Goal: Transaction & Acquisition: Download file/media

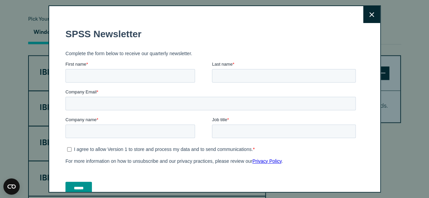
scroll to position [495, 0]
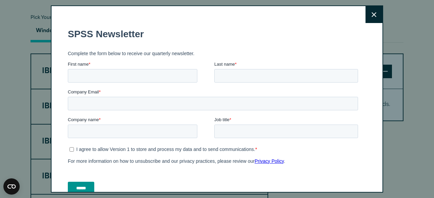
click at [371, 16] on icon at bounding box center [373, 14] width 5 height 5
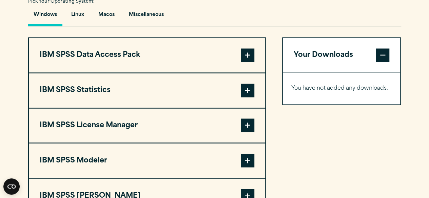
scroll to position [514, 0]
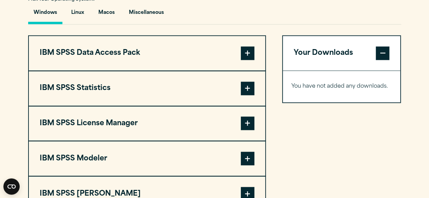
click at [247, 88] on span at bounding box center [248, 89] width 14 height 14
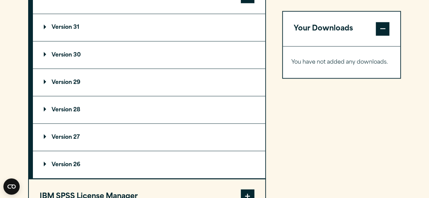
scroll to position [606, 0]
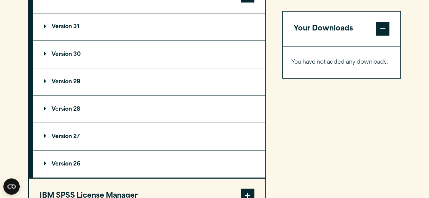
click at [185, 83] on summary "Version 29" at bounding box center [149, 81] width 232 height 27
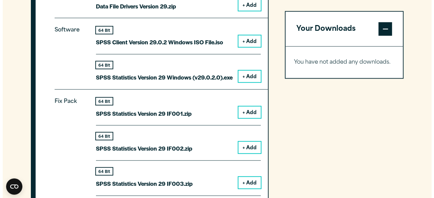
scroll to position [720, 0]
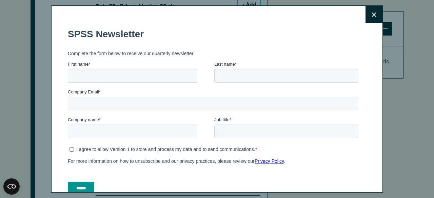
click at [369, 11] on button "Close" at bounding box center [373, 14] width 17 height 17
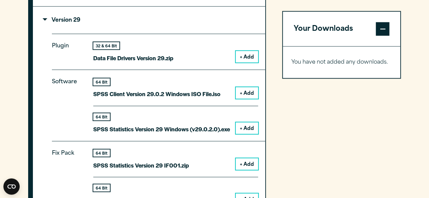
scroll to position [667, 0]
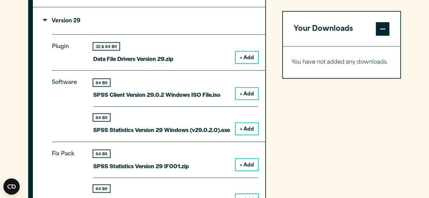
click at [247, 130] on button "+ Add" at bounding box center [246, 129] width 22 height 12
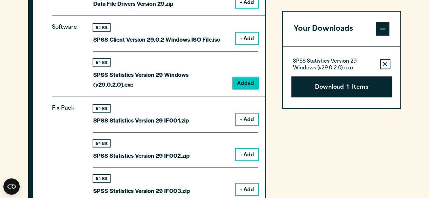
scroll to position [723, 0]
click at [335, 92] on button "Download 1 Items" at bounding box center [341, 86] width 101 height 21
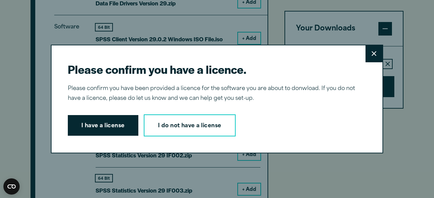
click at [87, 124] on button "I have a license" at bounding box center [103, 125] width 70 height 21
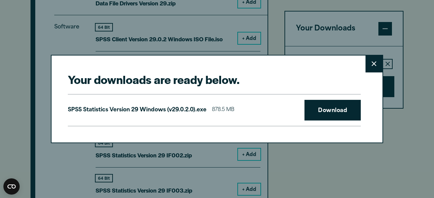
click at [310, 109] on link "Download" at bounding box center [332, 110] width 56 height 21
click at [322, 110] on link "Download" at bounding box center [332, 110] width 56 height 21
click at [371, 64] on icon at bounding box center [373, 64] width 5 height 5
